Goal: Task Accomplishment & Management: Manage account settings

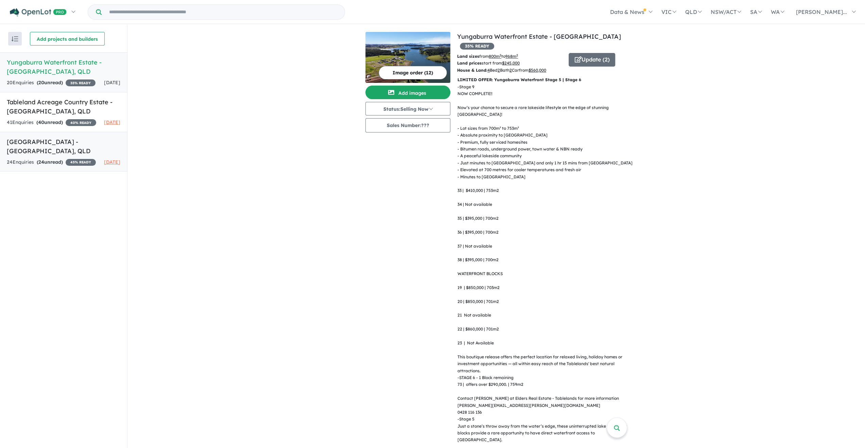
click at [25, 156] on h5 "[GEOGRAPHIC_DATA] - [GEOGRAPHIC_DATA] , [GEOGRAPHIC_DATA]" at bounding box center [63, 146] width 113 height 18
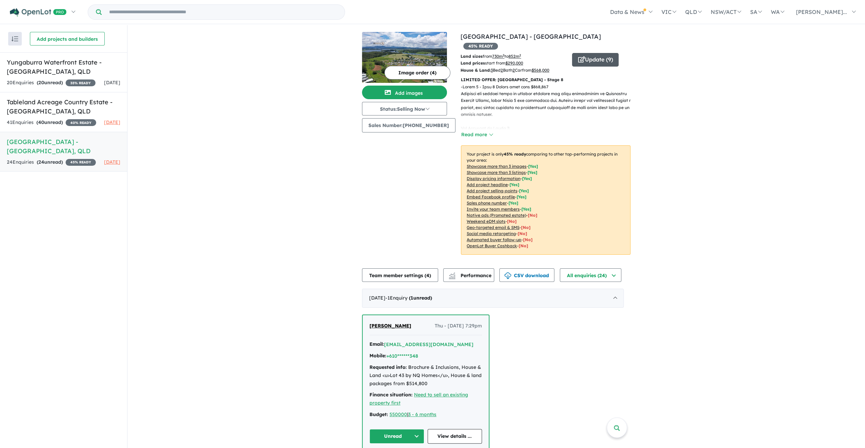
click at [580, 53] on button "Update ( 9 )" at bounding box center [595, 60] width 47 height 14
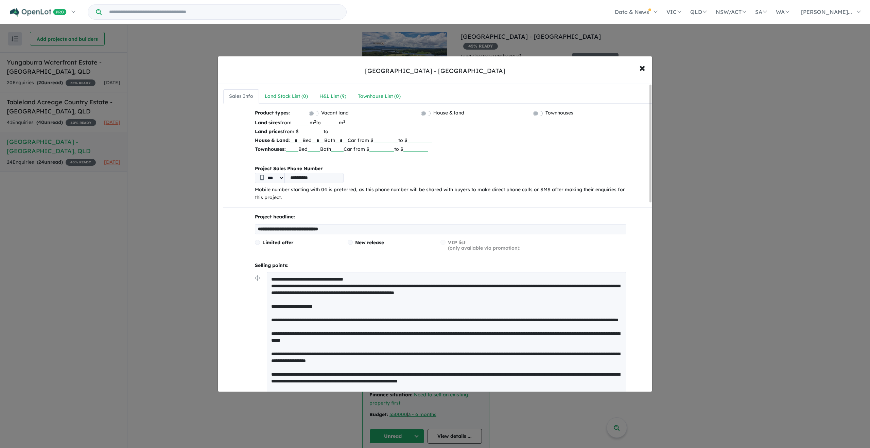
drag, startPoint x: 337, startPoint y: 285, endPoint x: 272, endPoint y: 276, distance: 65.8
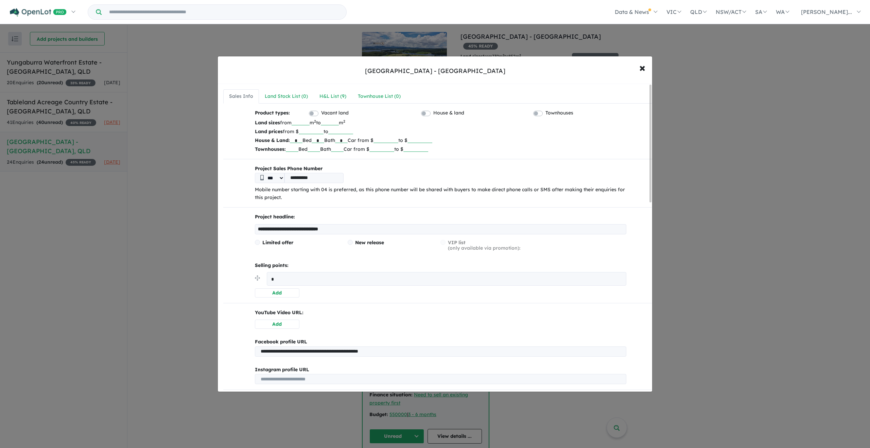
paste textarea "**********"
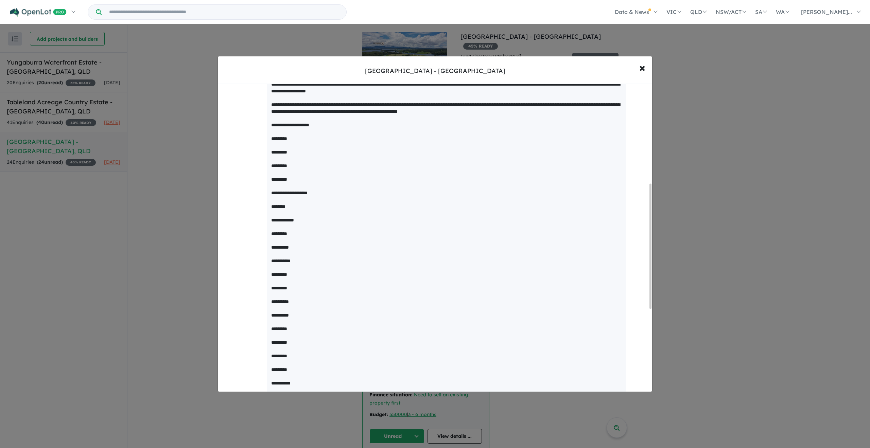
scroll to position [452, 0]
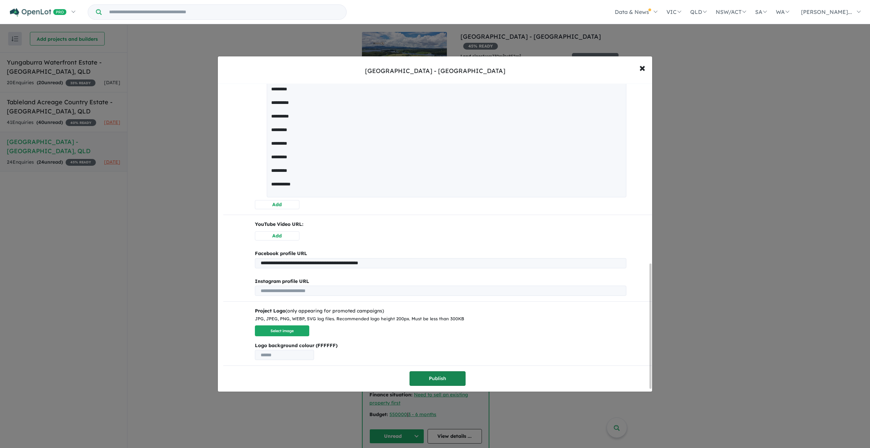
type textarea "**********"
click at [424, 379] on button "Publish" at bounding box center [437, 378] width 56 height 15
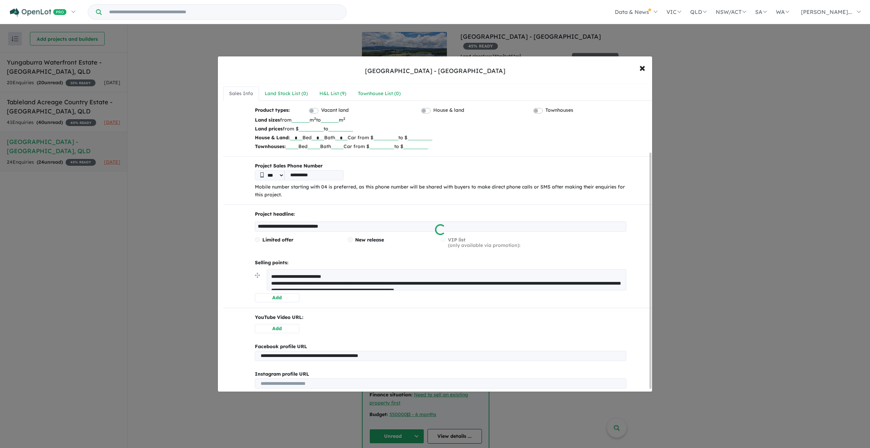
scroll to position [0, 0]
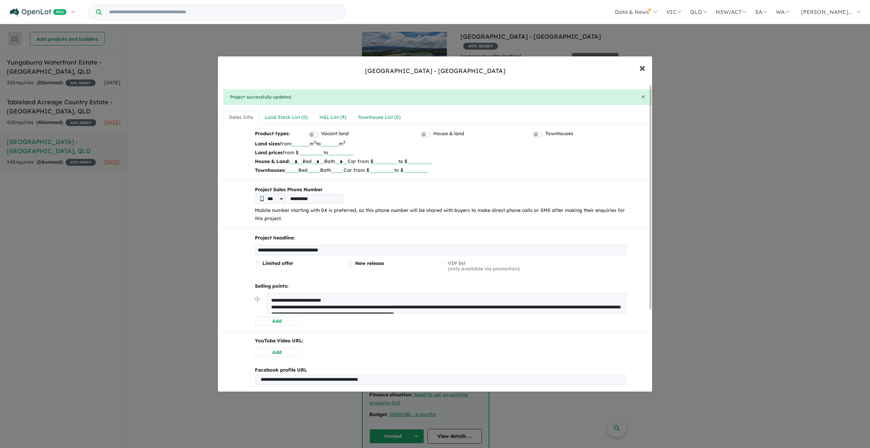
click at [644, 65] on span "×" at bounding box center [642, 67] width 6 height 15
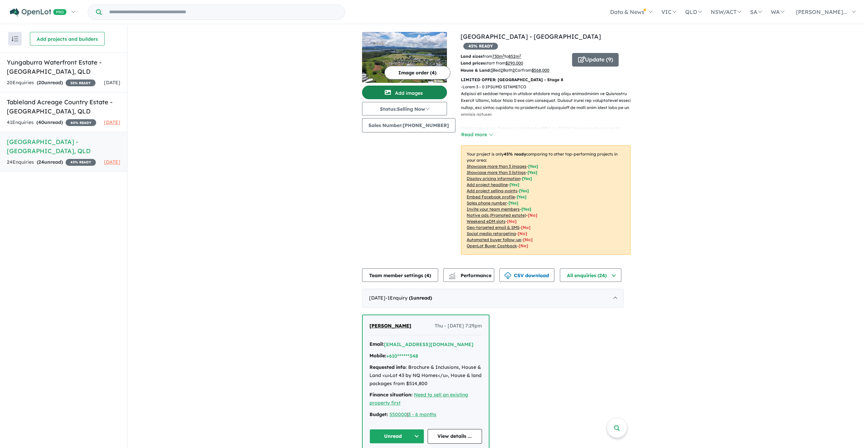
click at [408, 93] on button "Add images" at bounding box center [404, 93] width 85 height 14
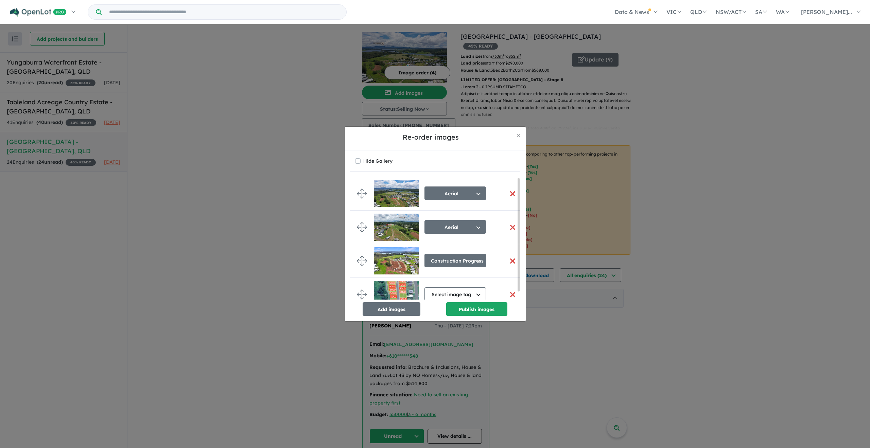
scroll to position [8, 0]
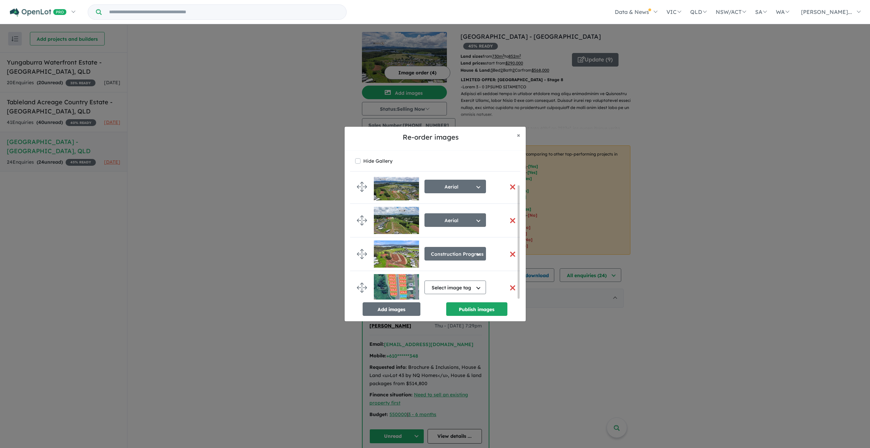
click at [510, 285] on button "button" at bounding box center [512, 288] width 14 height 15
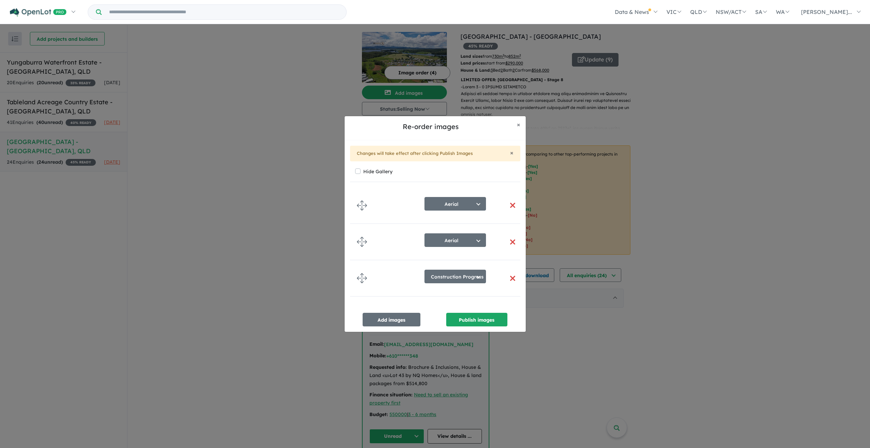
scroll to position [0, 0]
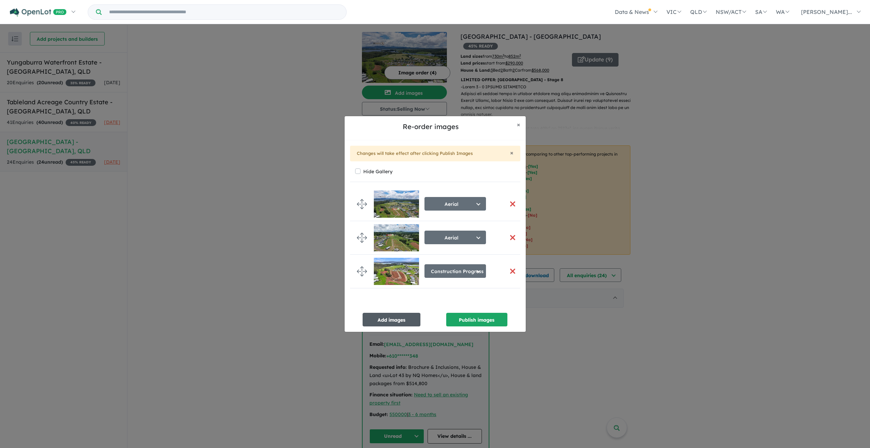
click at [393, 316] on button "Add images" at bounding box center [391, 320] width 58 height 14
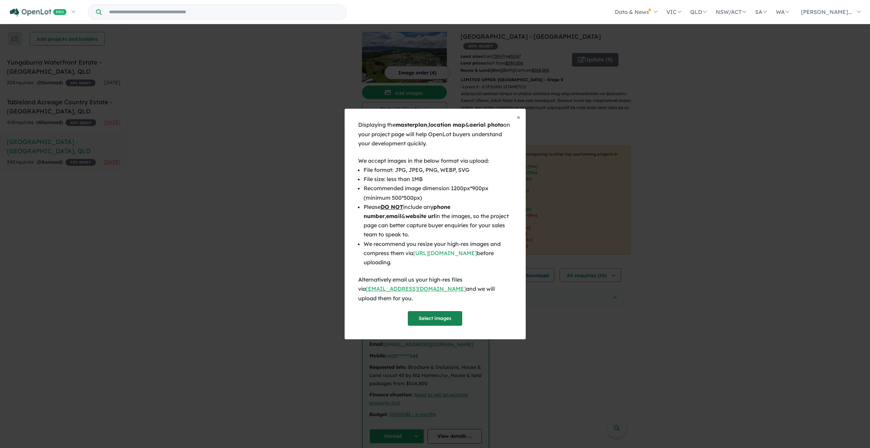
click at [410, 314] on button "Select images" at bounding box center [435, 318] width 54 height 15
click at [433, 311] on button "Select images" at bounding box center [435, 318] width 54 height 15
click at [414, 311] on button "Select images" at bounding box center [435, 318] width 54 height 15
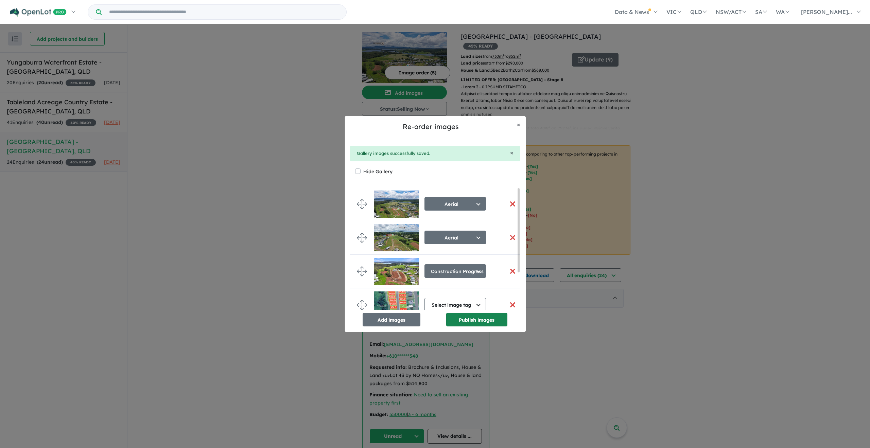
click at [469, 318] on button "Publish images" at bounding box center [476, 320] width 61 height 14
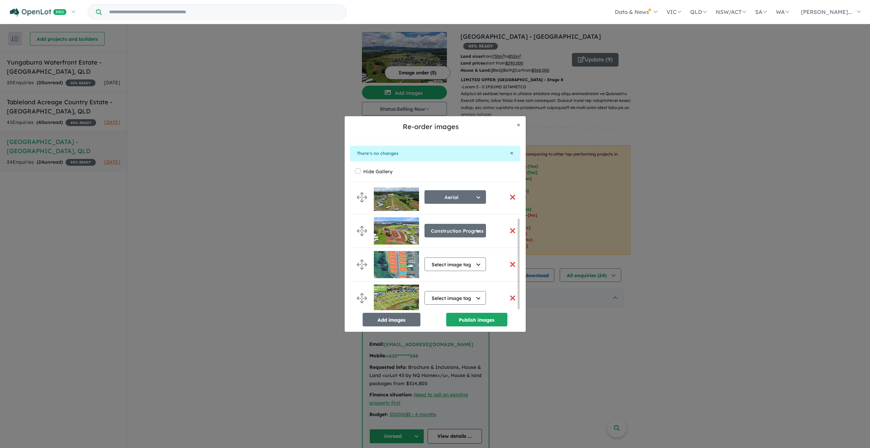
click at [506, 262] on button "button" at bounding box center [512, 264] width 14 height 15
click at [510, 262] on button "button" at bounding box center [512, 264] width 14 height 15
click at [466, 319] on button "Publish images" at bounding box center [476, 320] width 61 height 14
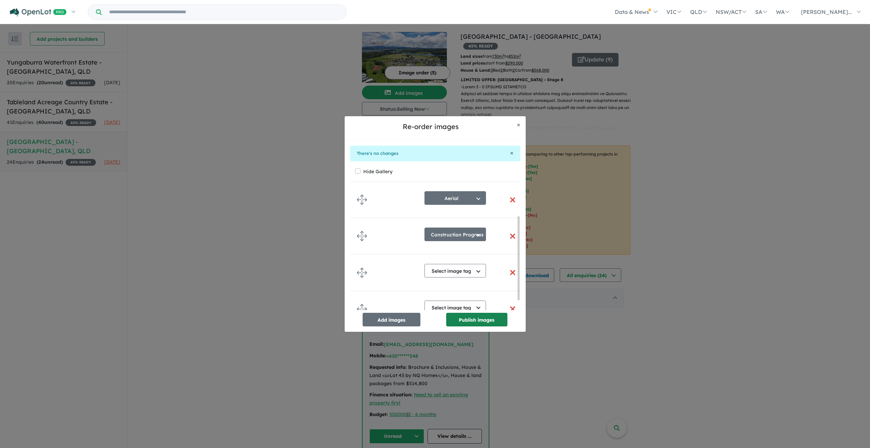
scroll to position [41, 0]
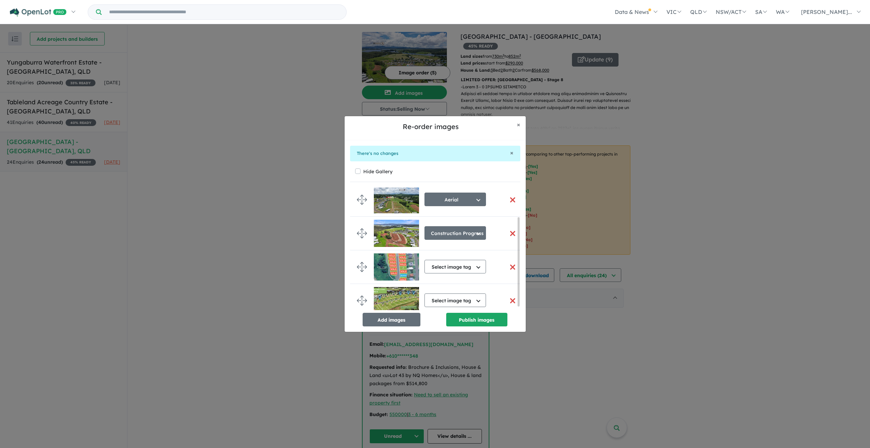
click at [509, 265] on button "button" at bounding box center [512, 267] width 14 height 15
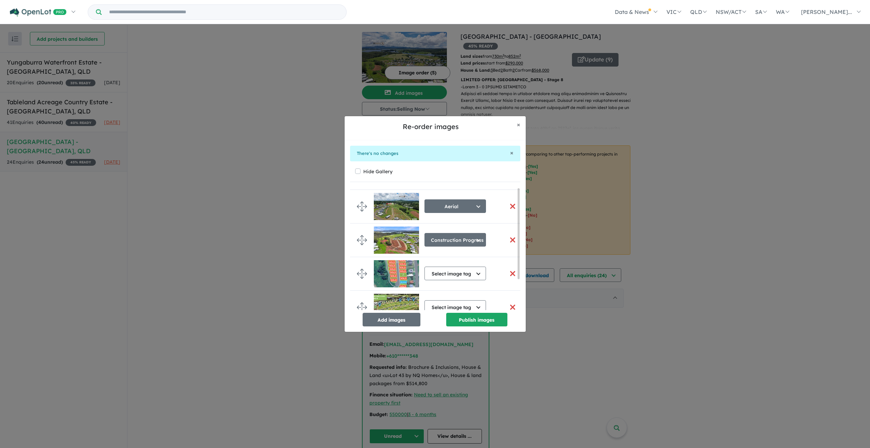
scroll to position [42, 0]
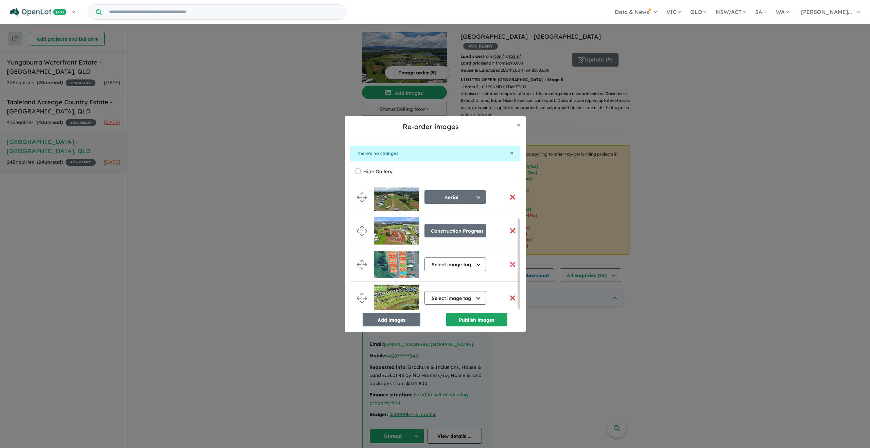
click at [508, 263] on button "button" at bounding box center [512, 264] width 14 height 15
click at [467, 317] on button "Publish images" at bounding box center [476, 320] width 61 height 14
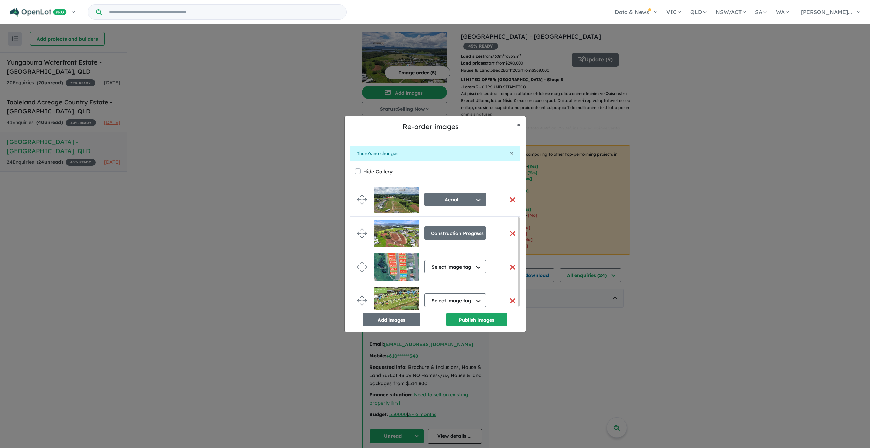
click at [517, 125] on span "×" at bounding box center [518, 125] width 3 height 8
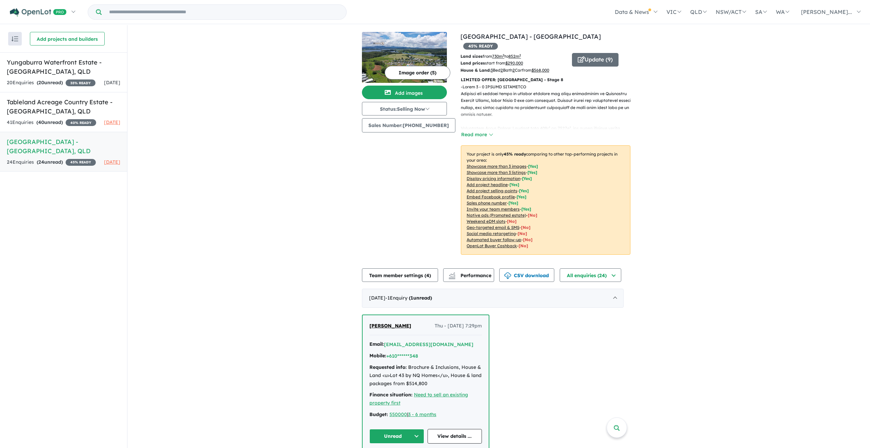
scroll to position [39, 0]
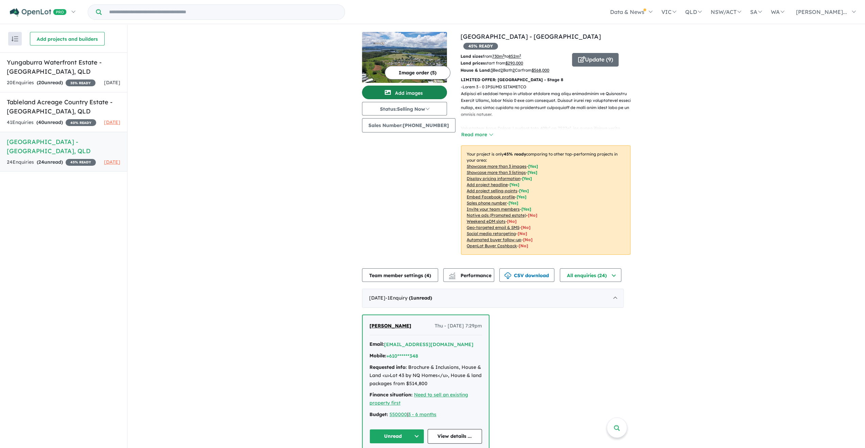
click at [398, 88] on button "Add images" at bounding box center [404, 93] width 85 height 14
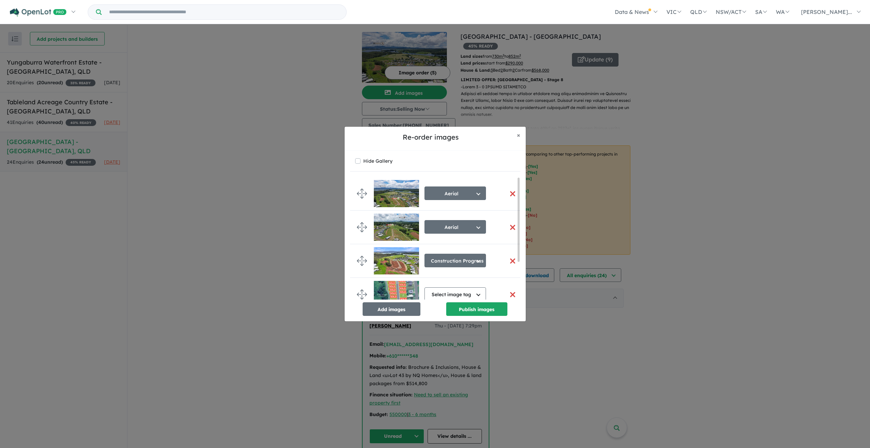
click at [511, 294] on button "button" at bounding box center [512, 294] width 14 height 15
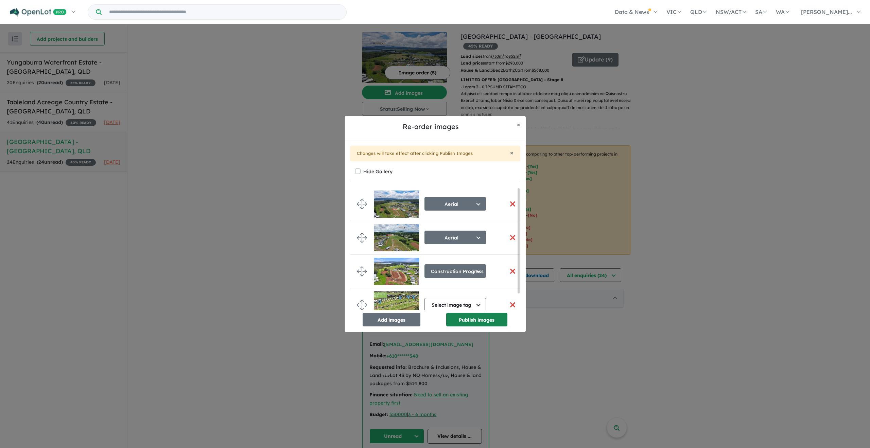
click at [463, 317] on button "Publish images" at bounding box center [476, 320] width 61 height 14
click at [512, 38] on div "Re-order images × Close × Image order successfully saved Hide Gallery Aerial Se…" at bounding box center [435, 224] width 870 height 448
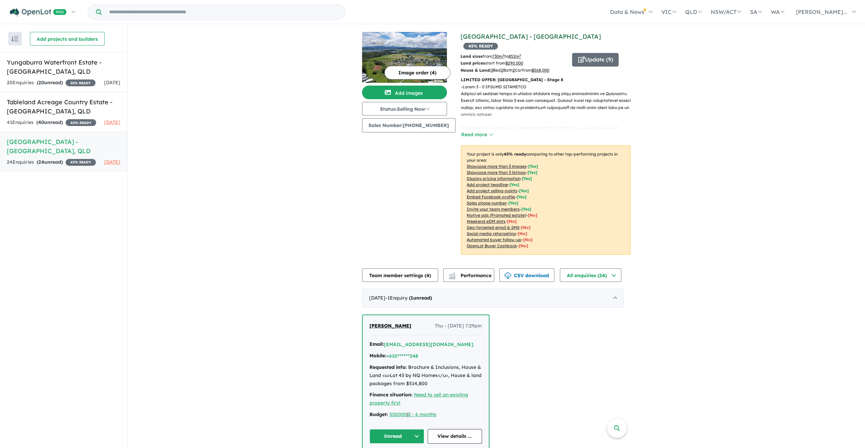
click at [513, 37] on link "[GEOGRAPHIC_DATA] - [GEOGRAPHIC_DATA]" at bounding box center [530, 37] width 140 height 8
click at [417, 90] on button "Add images" at bounding box center [404, 93] width 85 height 14
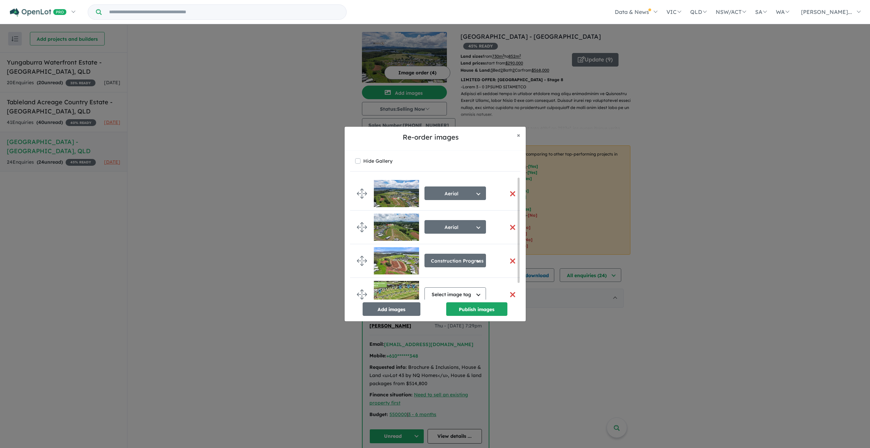
scroll to position [3, 0]
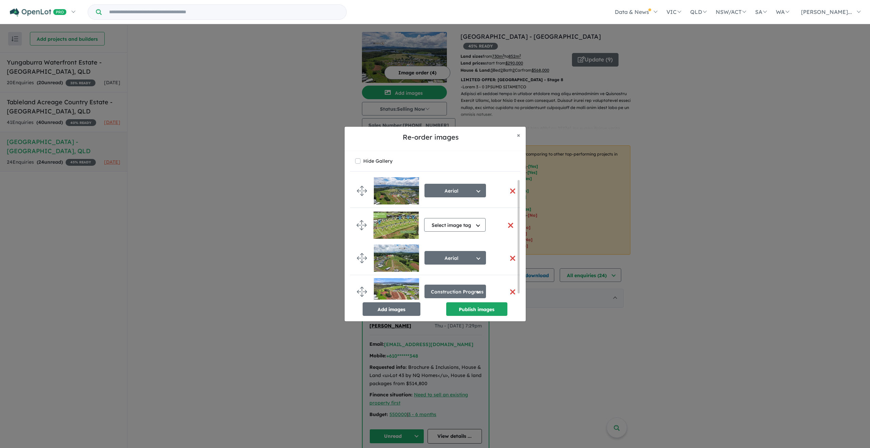
drag, startPoint x: 360, startPoint y: 292, endPoint x: 360, endPoint y: 223, distance: 69.0
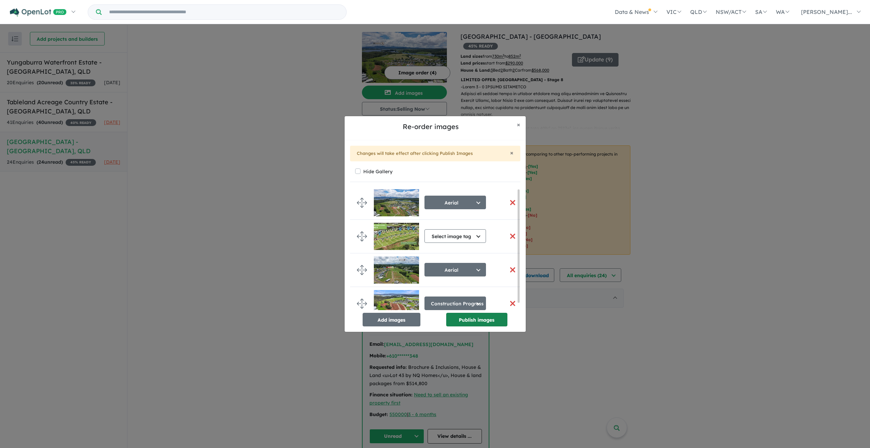
click at [457, 319] on button "Publish images" at bounding box center [476, 320] width 61 height 14
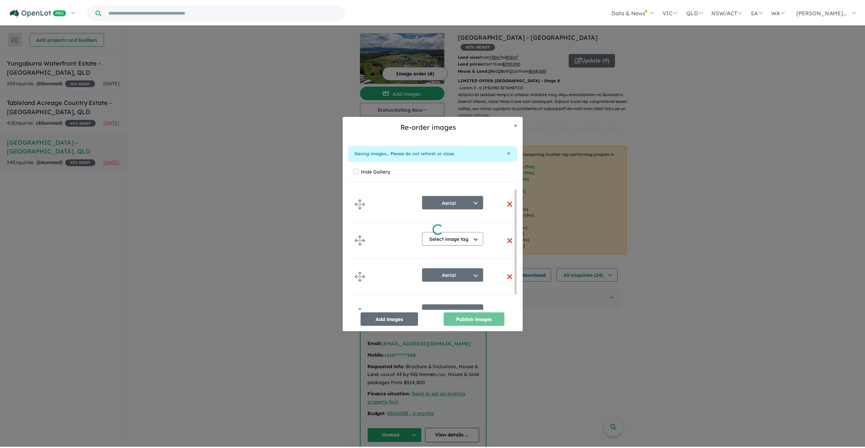
scroll to position [0, 0]
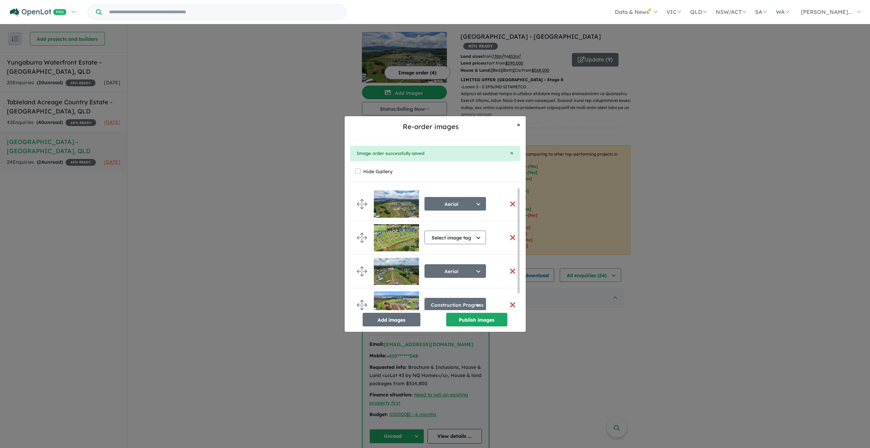
click at [520, 124] on span "×" at bounding box center [518, 125] width 3 height 8
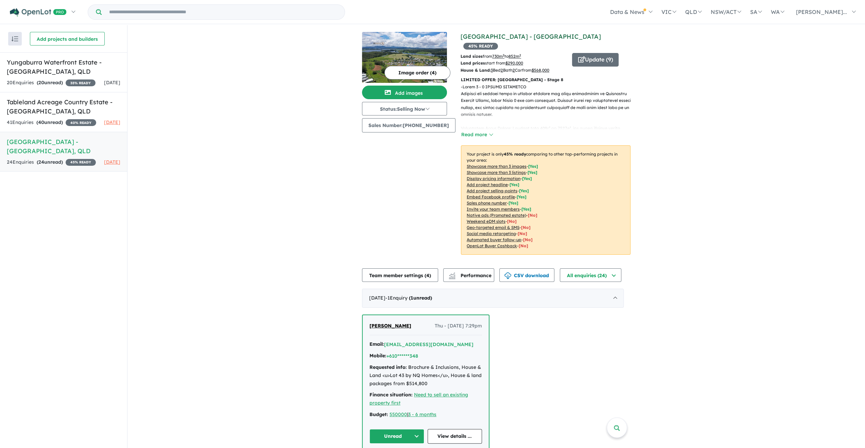
click at [493, 36] on link "[GEOGRAPHIC_DATA] - [GEOGRAPHIC_DATA]" at bounding box center [530, 37] width 140 height 8
